Goal: Consume media (video, audio)

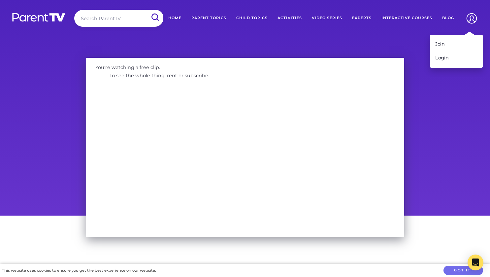
click at [473, 17] on img at bounding box center [471, 18] width 17 height 17
click at [446, 57] on link "Login" at bounding box center [456, 58] width 53 height 14
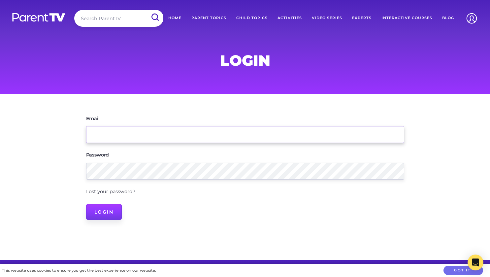
type input "chris-anne@brookesstreet.qld.edu.au"
click at [96, 214] on input "Login" at bounding box center [104, 212] width 36 height 16
